Goal: Information Seeking & Learning: Check status

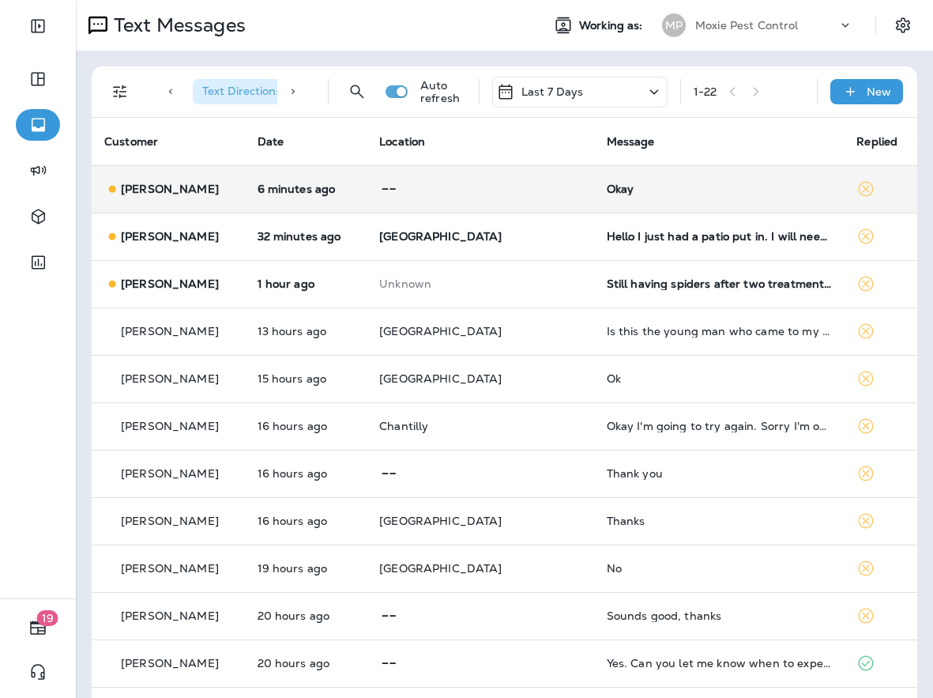
click at [368, 204] on td "6 minutes ago" at bounding box center [306, 188] width 123 height 47
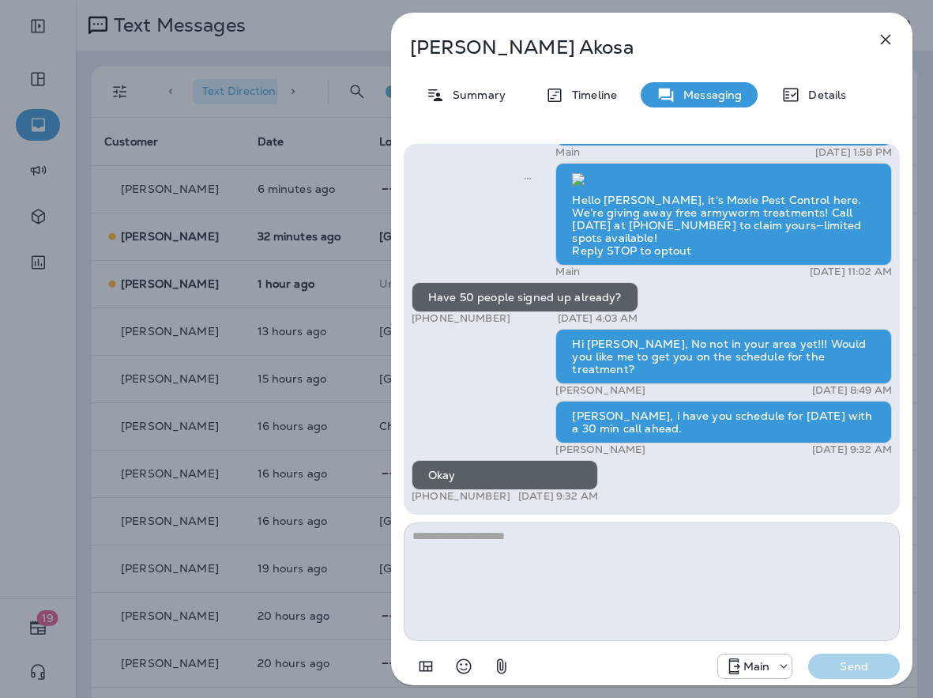
click at [333, 203] on div "Joshua Akosa Summary Timeline Messaging Details Hello Joshua, Noel from Moxie P…" at bounding box center [466, 349] width 933 height 698
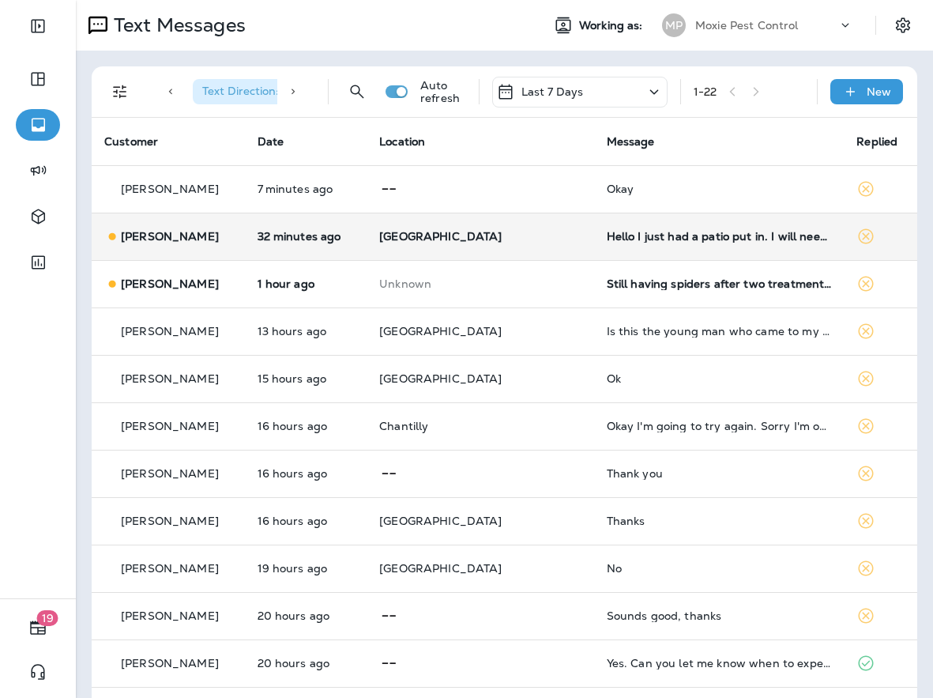
click at [495, 237] on p "[GEOGRAPHIC_DATA]" at bounding box center [480, 236] width 202 height 13
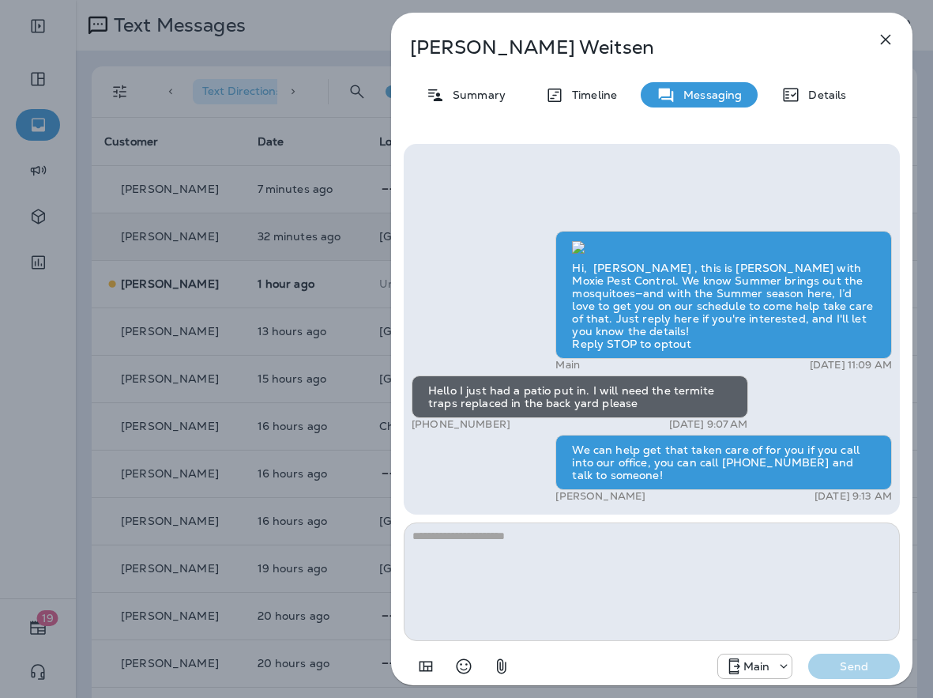
click at [320, 228] on div "Rick Weitsen Summary Timeline Messaging Details Hi, Rick , this is Cameron with…" at bounding box center [466, 349] width 933 height 698
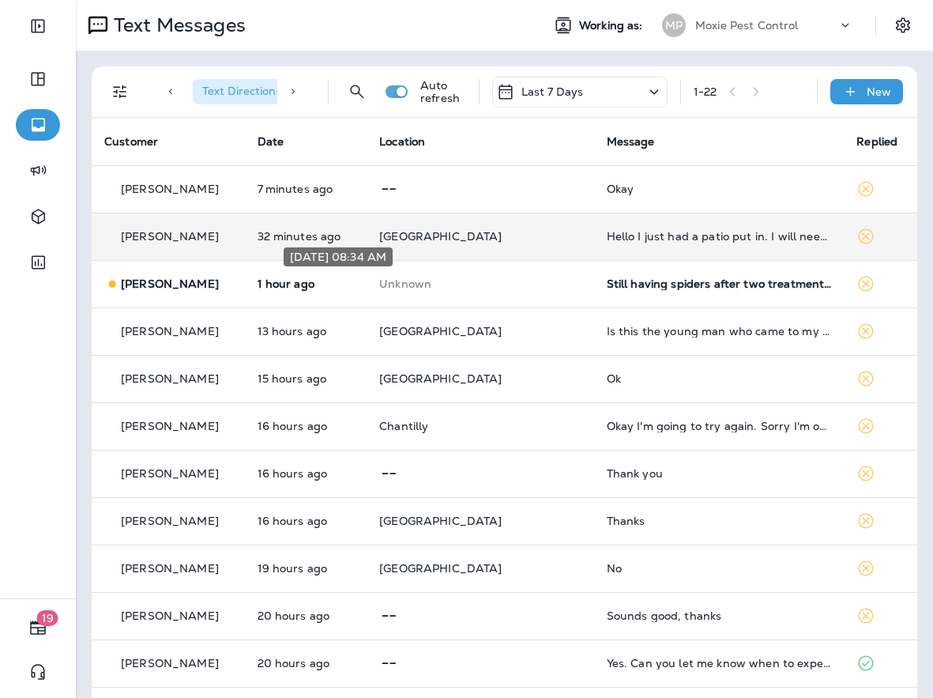
click at [355, 282] on p "1 hour ago" at bounding box center [306, 283] width 97 height 13
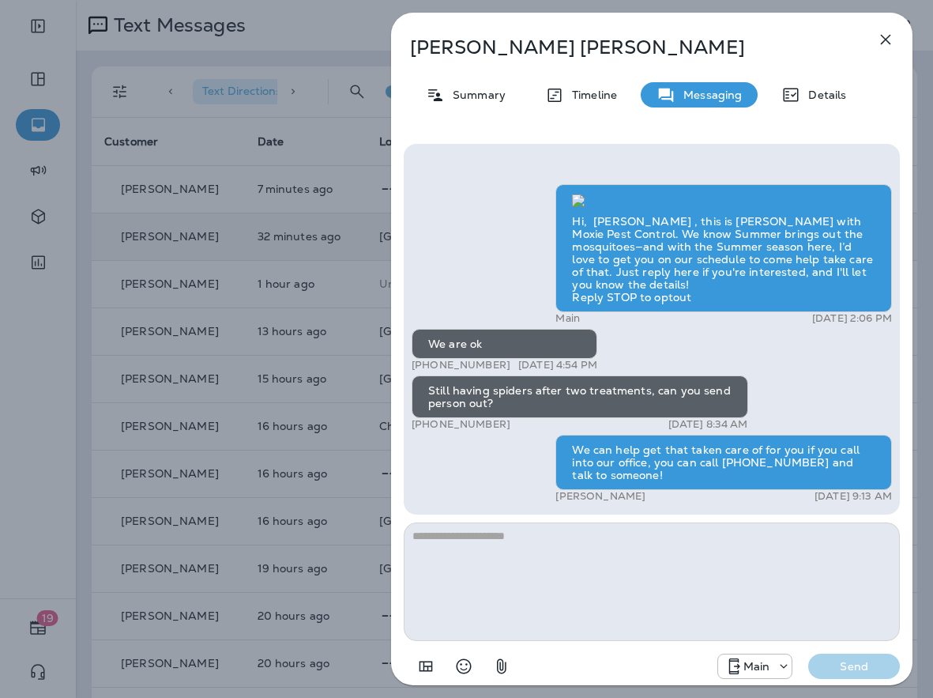
click at [296, 221] on div "Mike Quinn Summary Timeline Messaging Details Hi, Mike , this is Cameron with M…" at bounding box center [466, 349] width 933 height 698
